Goal: Task Accomplishment & Management: Manage account settings

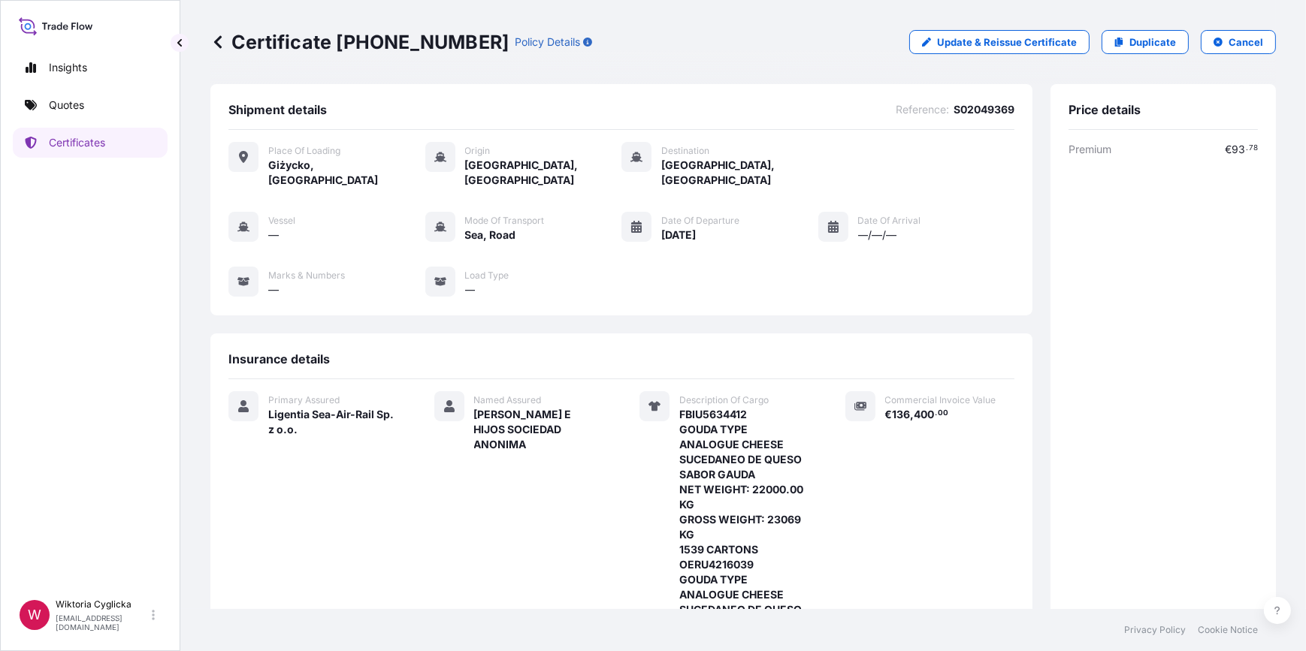
scroll to position [455, 0]
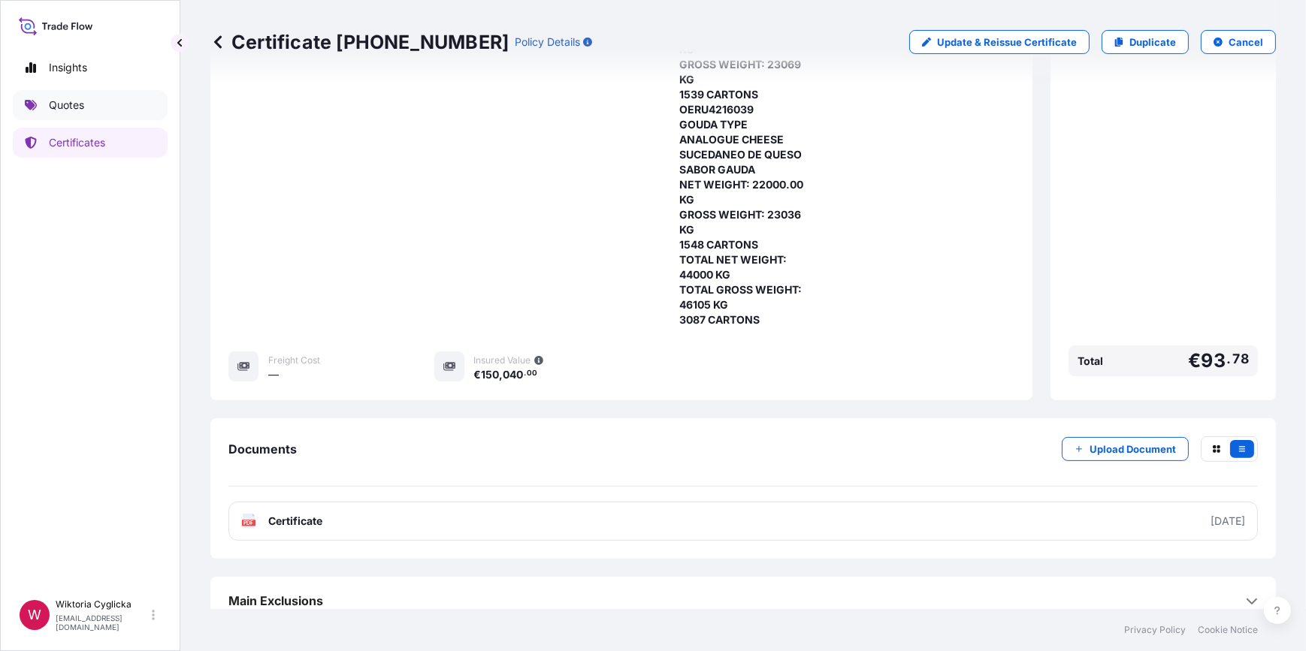
click at [89, 117] on link "Quotes" at bounding box center [90, 105] width 155 height 30
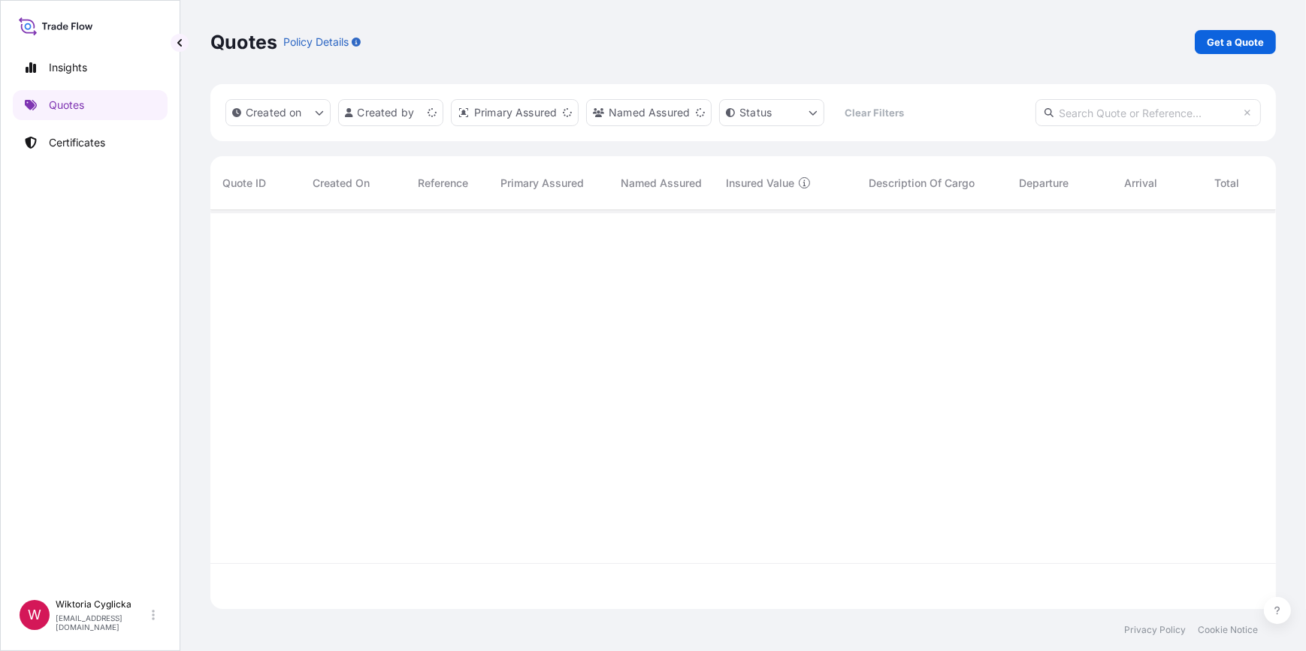
scroll to position [397, 1055]
click at [53, 131] on link "Certificates" at bounding box center [90, 143] width 155 height 30
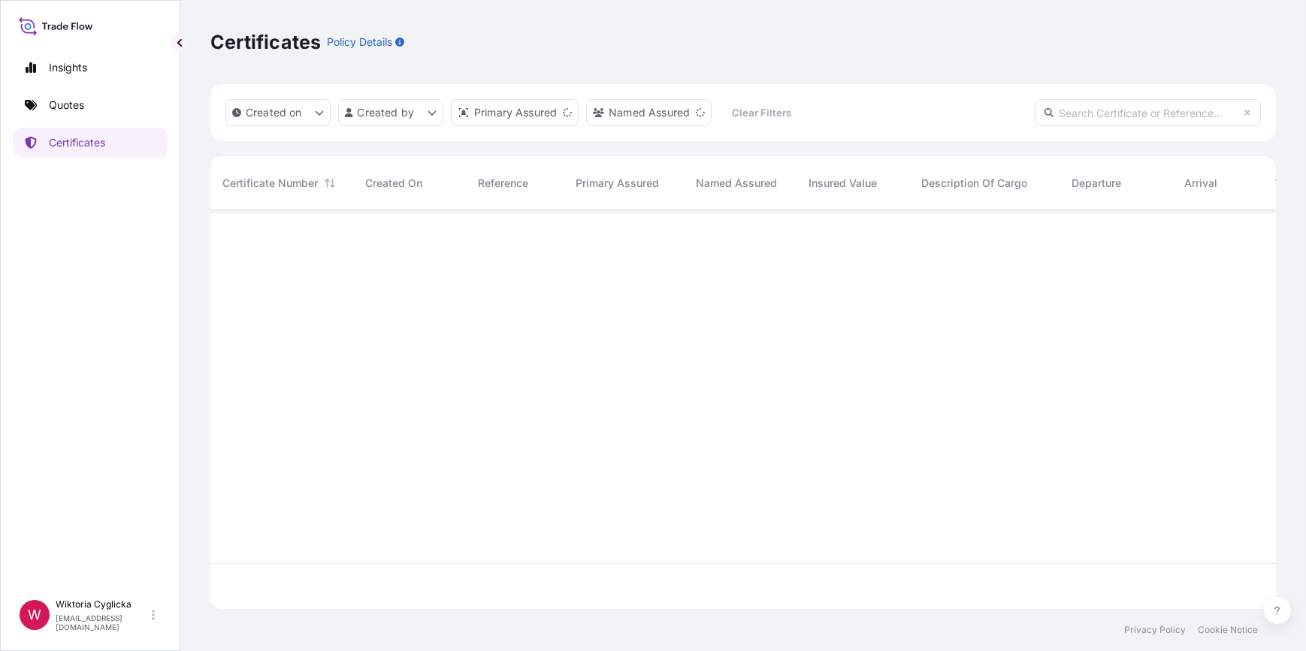
scroll to position [397, 1055]
click at [1141, 114] on input "text" at bounding box center [1147, 112] width 225 height 27
paste input "S02052044"
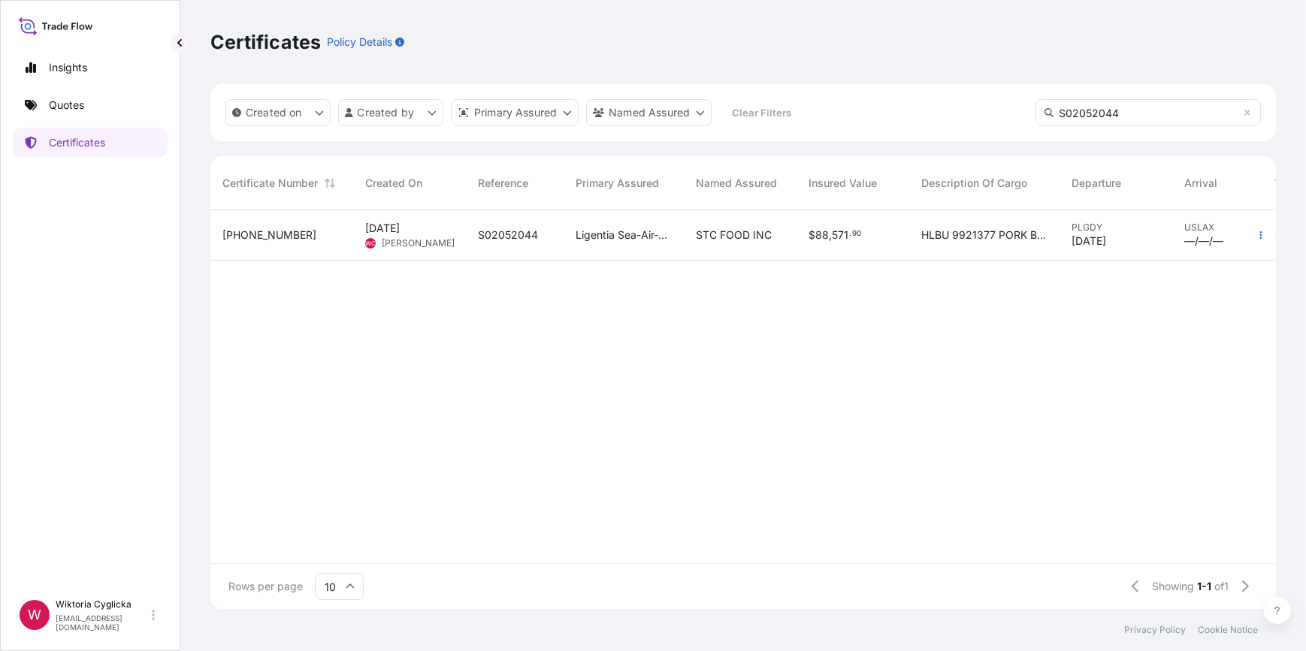
click at [1141, 116] on input "S02052044" at bounding box center [1147, 112] width 225 height 27
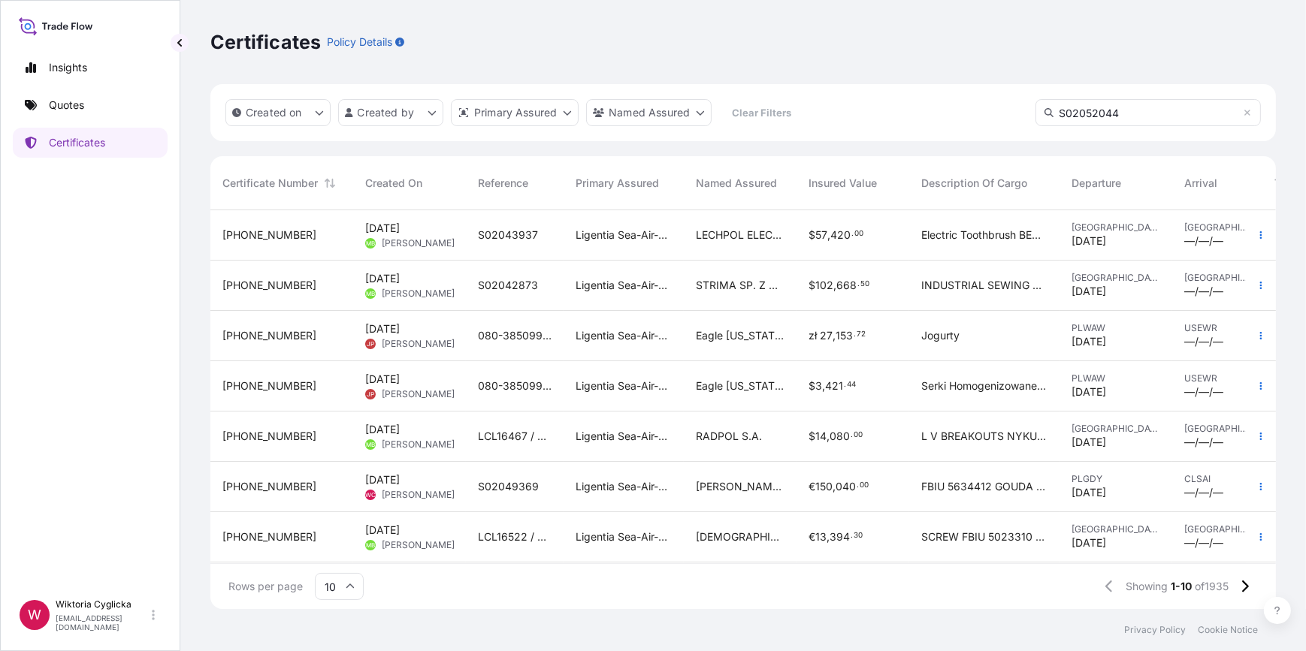
type input "S02052044"
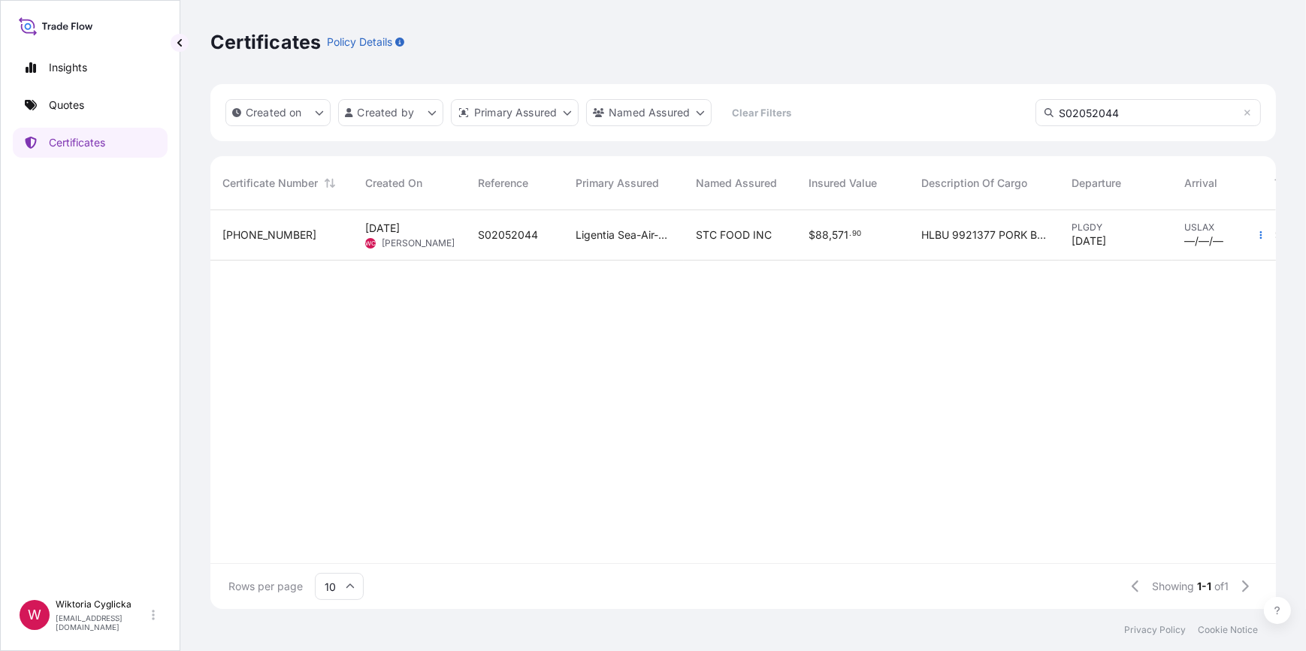
click at [523, 228] on span "S02052044" at bounding box center [508, 235] width 60 height 15
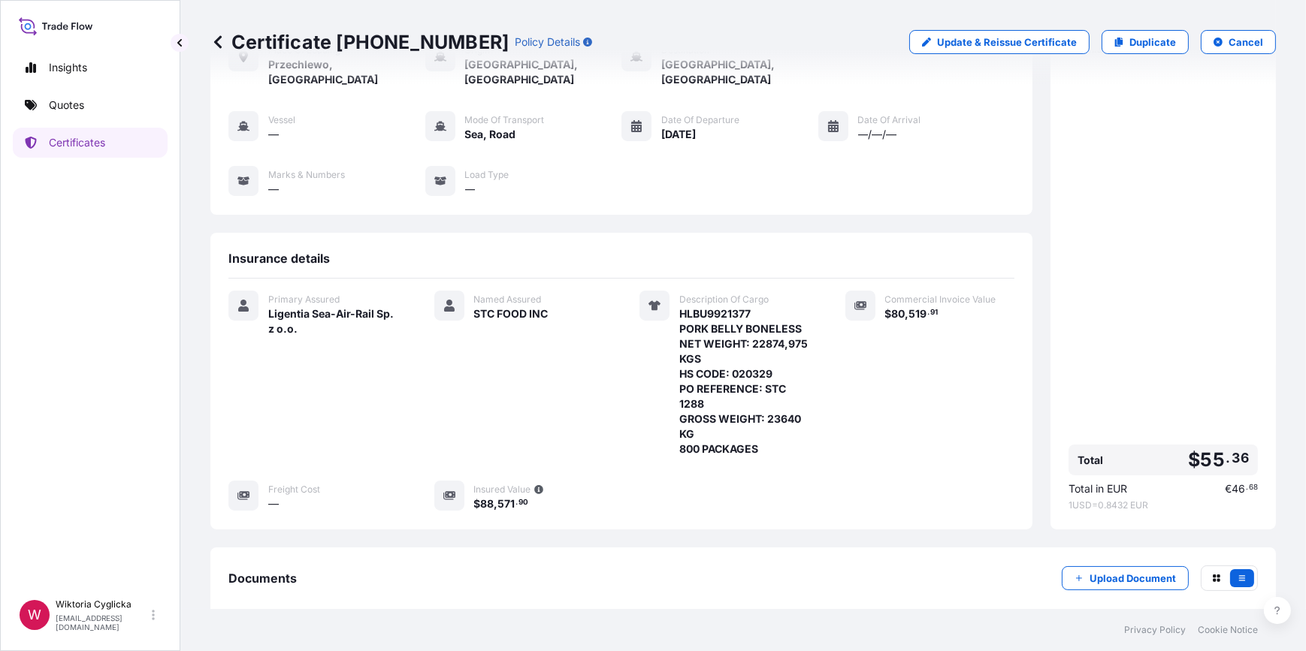
scroll to position [113, 0]
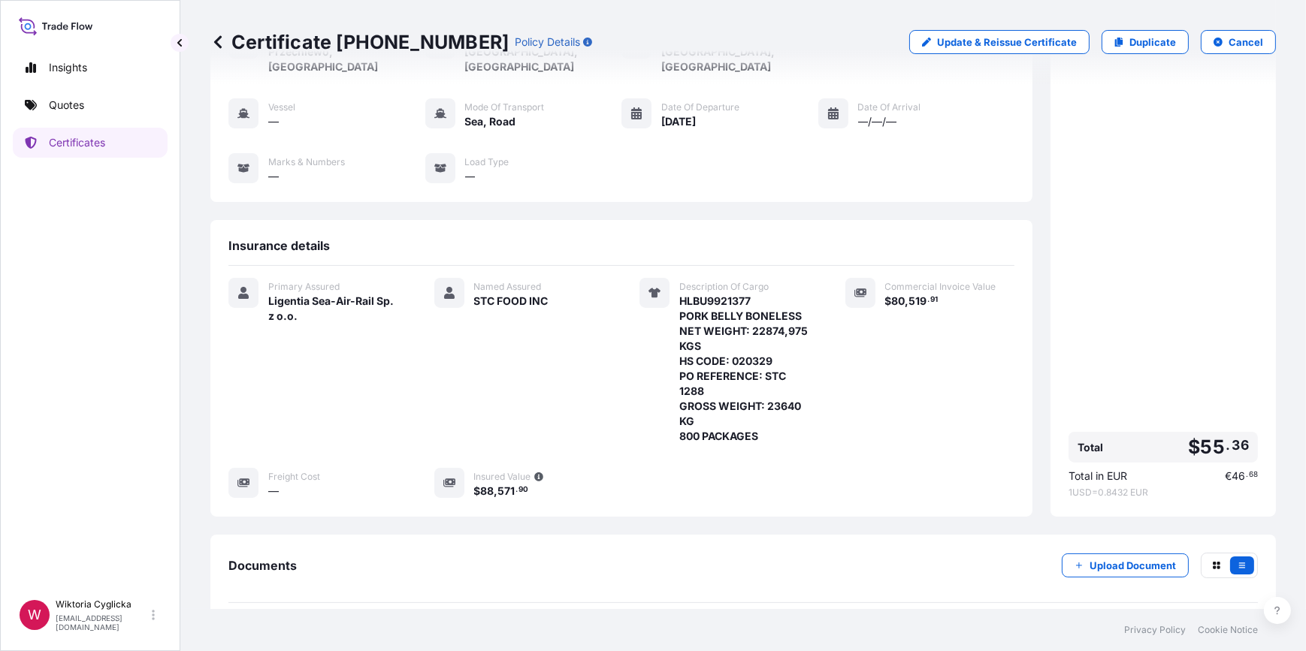
click at [1026, 49] on p "Update & Reissue Certificate" at bounding box center [1007, 42] width 140 height 15
select select "Road / [GEOGRAPHIC_DATA]"
select select "Sea"
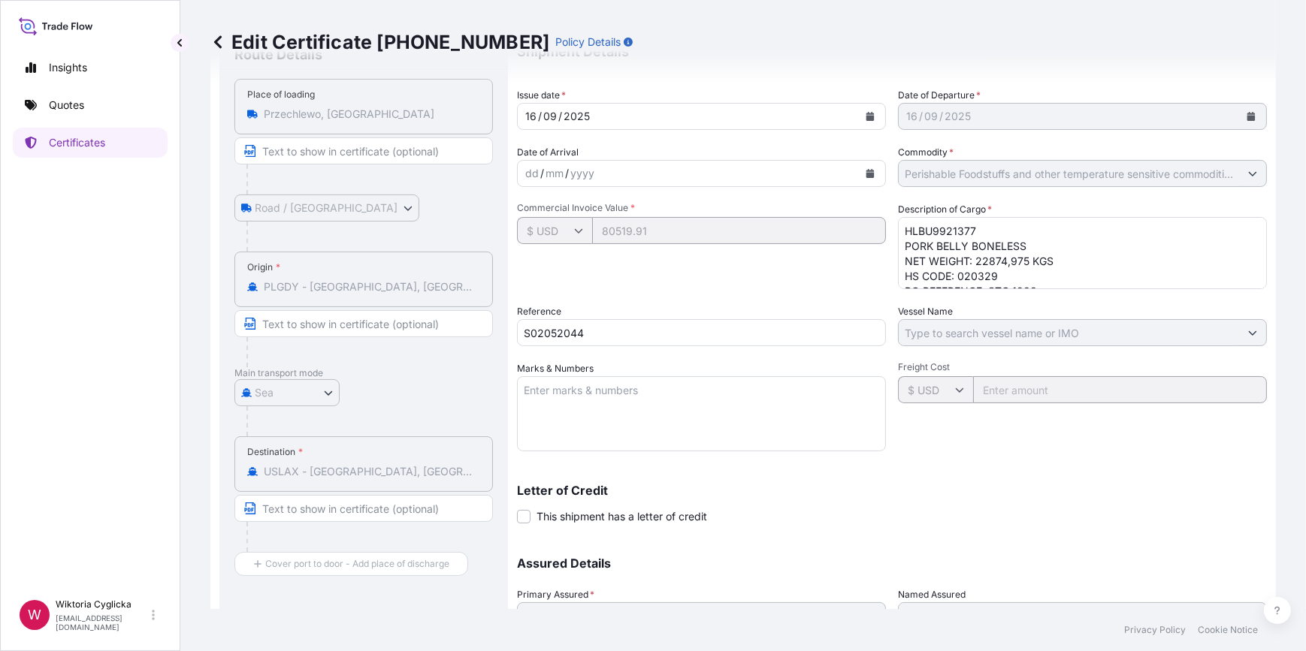
click at [1044, 243] on textarea "HLBU9921377 PORK BELLY BONELESS NET WEIGHT: 22874,975 KGS HS CODE: 020329 PO RE…" at bounding box center [1082, 253] width 369 height 72
click at [963, 261] on textarea "HLBU9921377 PORK BELLY BONELESS NET WEIGHT: 22874,975 KGS HS CODE: 020329 PO RE…" at bounding box center [1082, 253] width 369 height 72
paste textarea "PORK CA PROP 12 COMPLIANT"
type textarea "HLBU9921377 PORK BELLY BONELESS PORK CA PROP 12 COMPLIANT NET WEIGHT: 22874,975…"
click at [843, 265] on div "Commercial Invoice Value * $ USD 80519.91" at bounding box center [701, 245] width 369 height 87
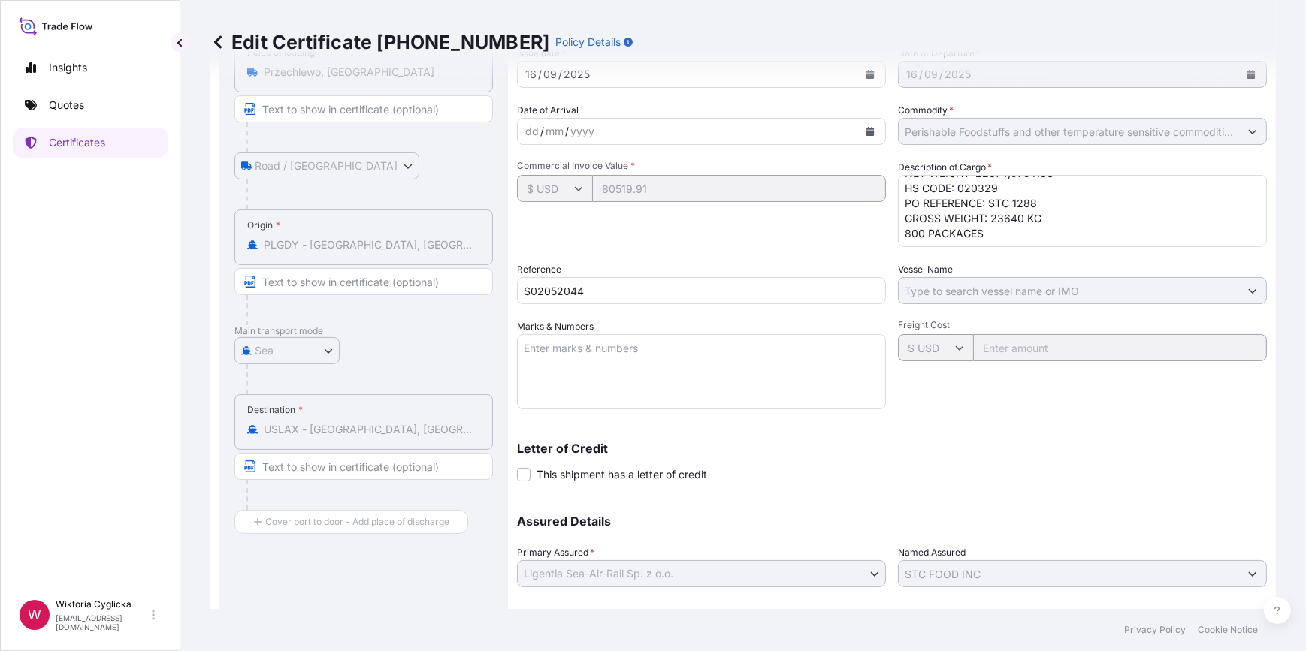
scroll to position [244, 0]
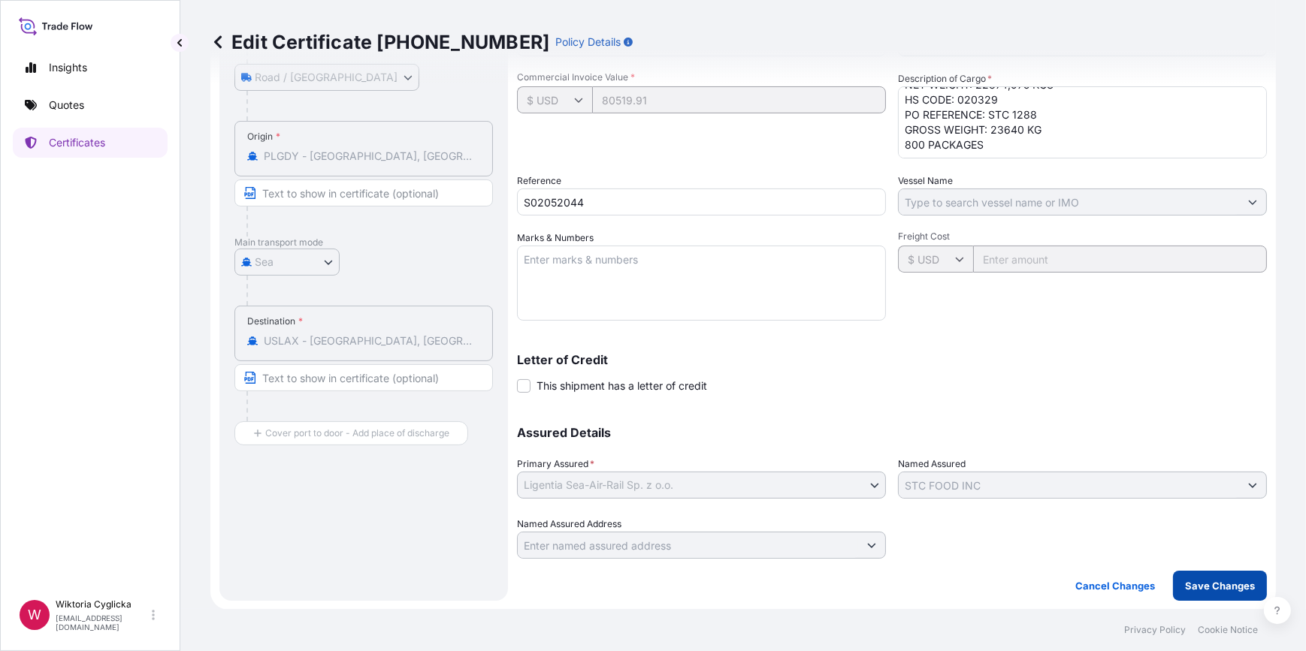
click at [1195, 576] on button "Save Changes" at bounding box center [1220, 586] width 94 height 30
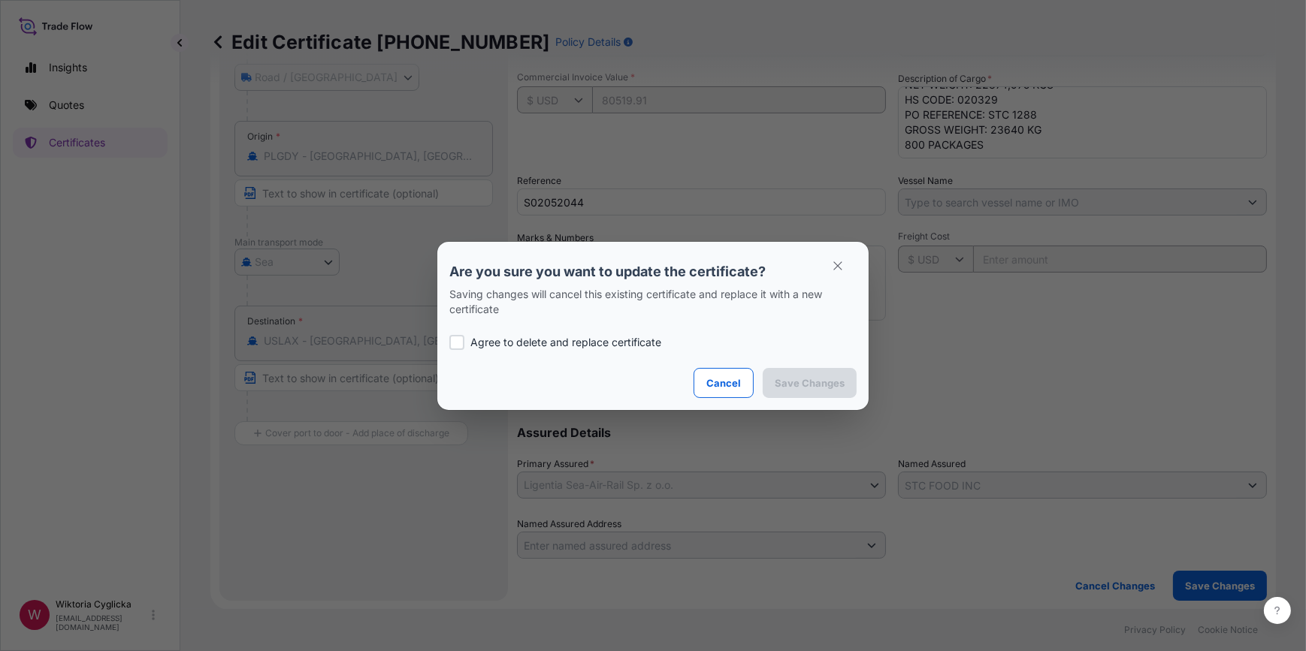
click at [458, 338] on div at bounding box center [456, 342] width 15 height 15
checkbox input "true"
click at [826, 387] on p "Save Changes" at bounding box center [810, 383] width 70 height 15
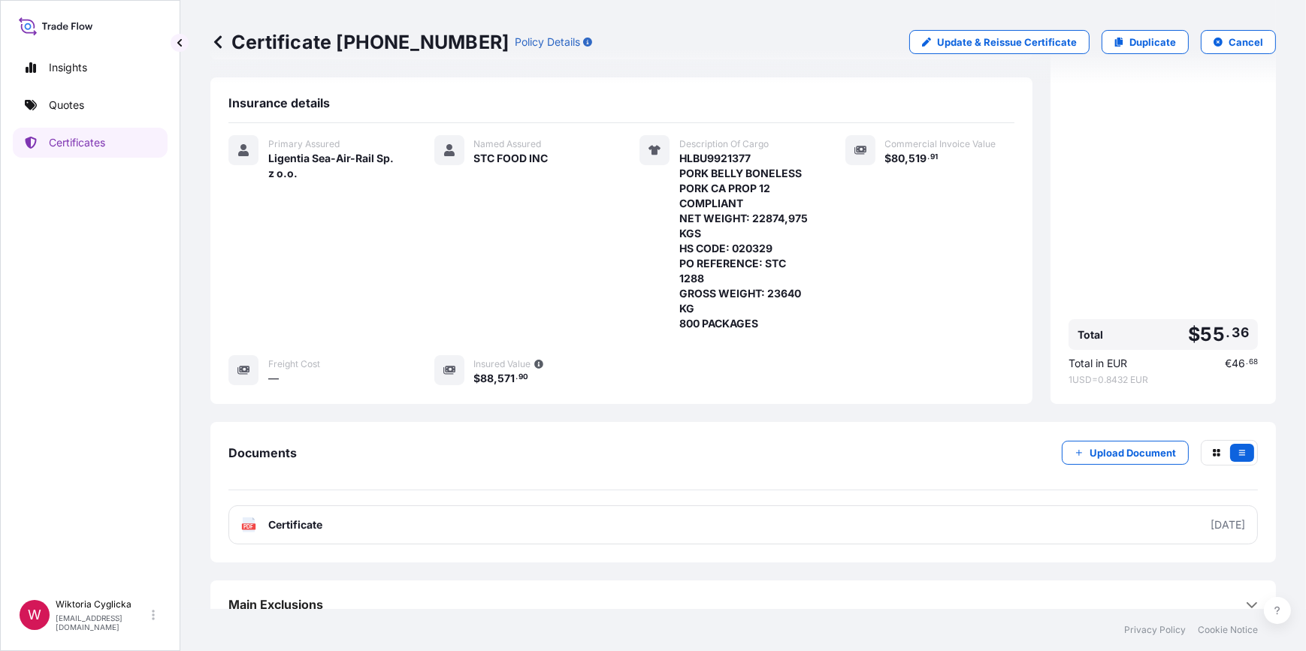
scroll to position [260, 0]
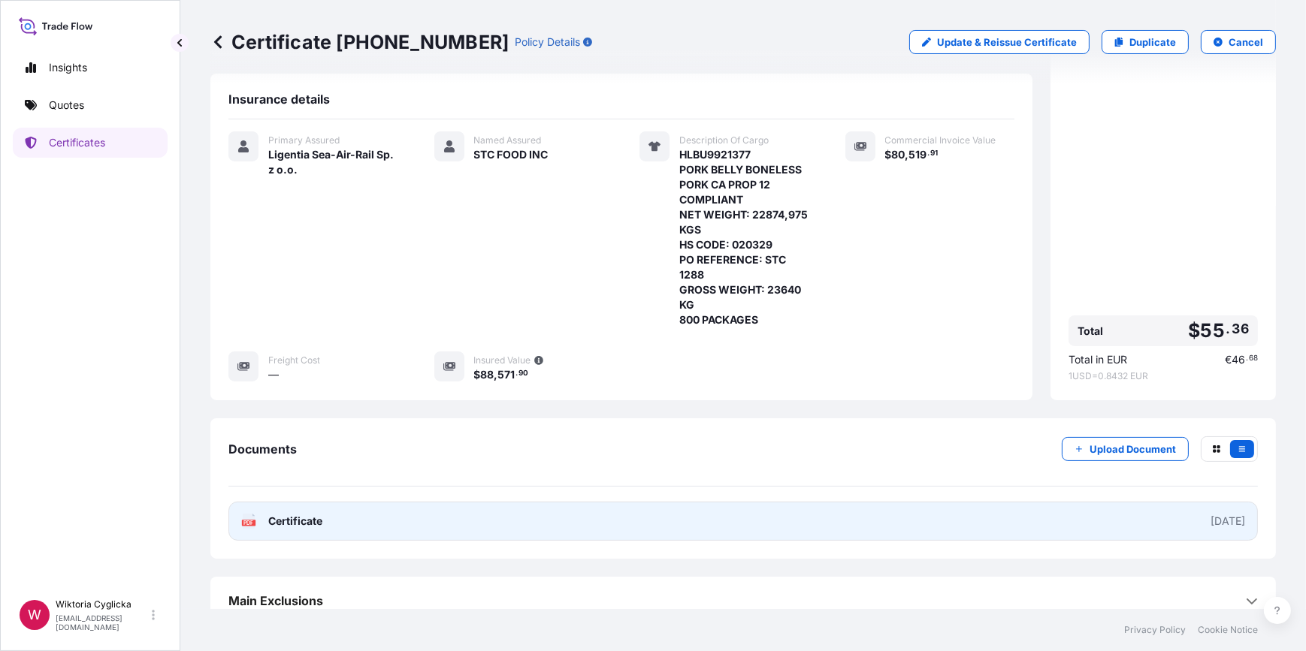
click at [363, 502] on link "PDF Certificate [DATE]" at bounding box center [742, 521] width 1029 height 39
